Goal: Task Accomplishment & Management: Manage account settings

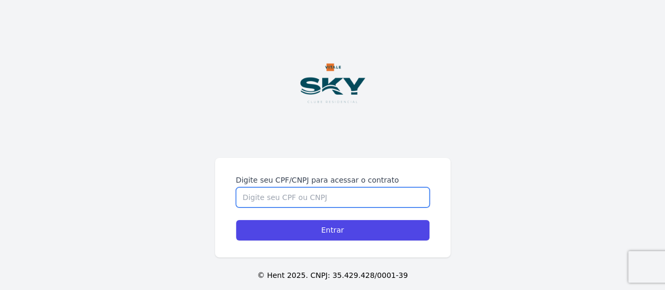
click at [298, 192] on input "Digite seu CPF/CNPJ para acessar o contrato" at bounding box center [332, 197] width 193 height 20
type input "16761646774"
click at [236, 220] on input "Entrar" at bounding box center [332, 230] width 193 height 20
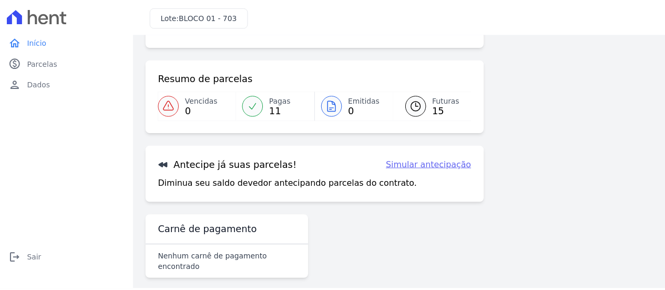
scroll to position [6, 0]
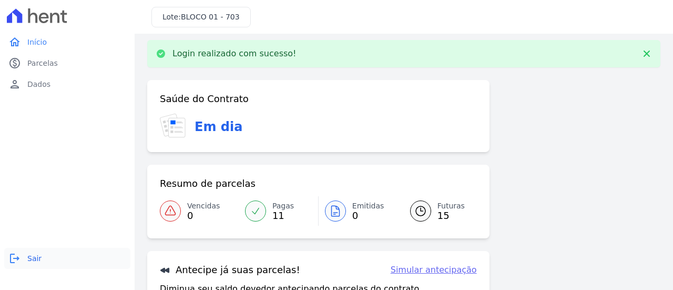
click at [28, 263] on link "logout Sair" at bounding box center [67, 257] width 126 height 21
